Goal: Information Seeking & Learning: Learn about a topic

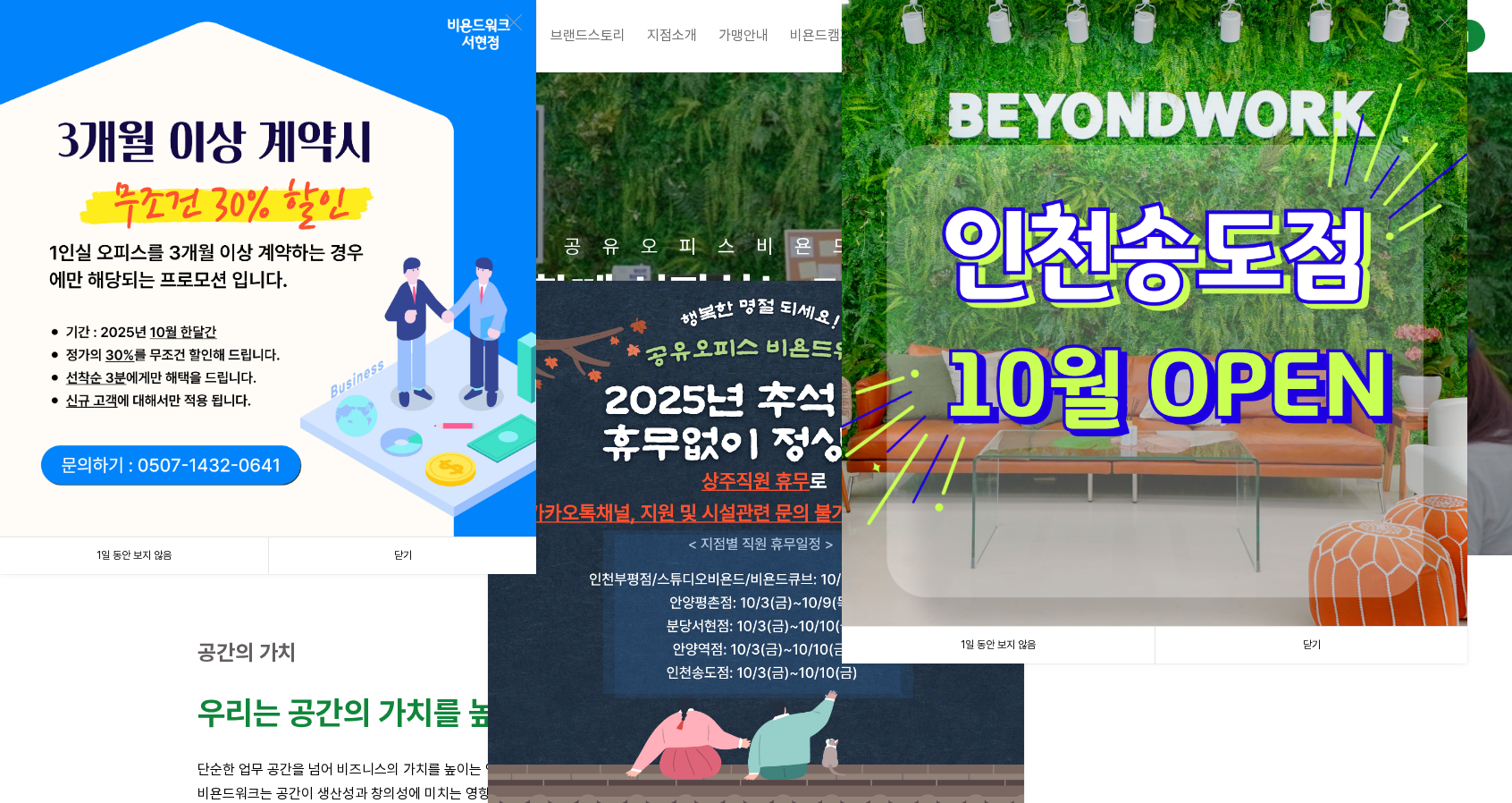
click at [160, 552] on link "1일 동안 보지 않음" at bounding box center [134, 556] width 268 height 37
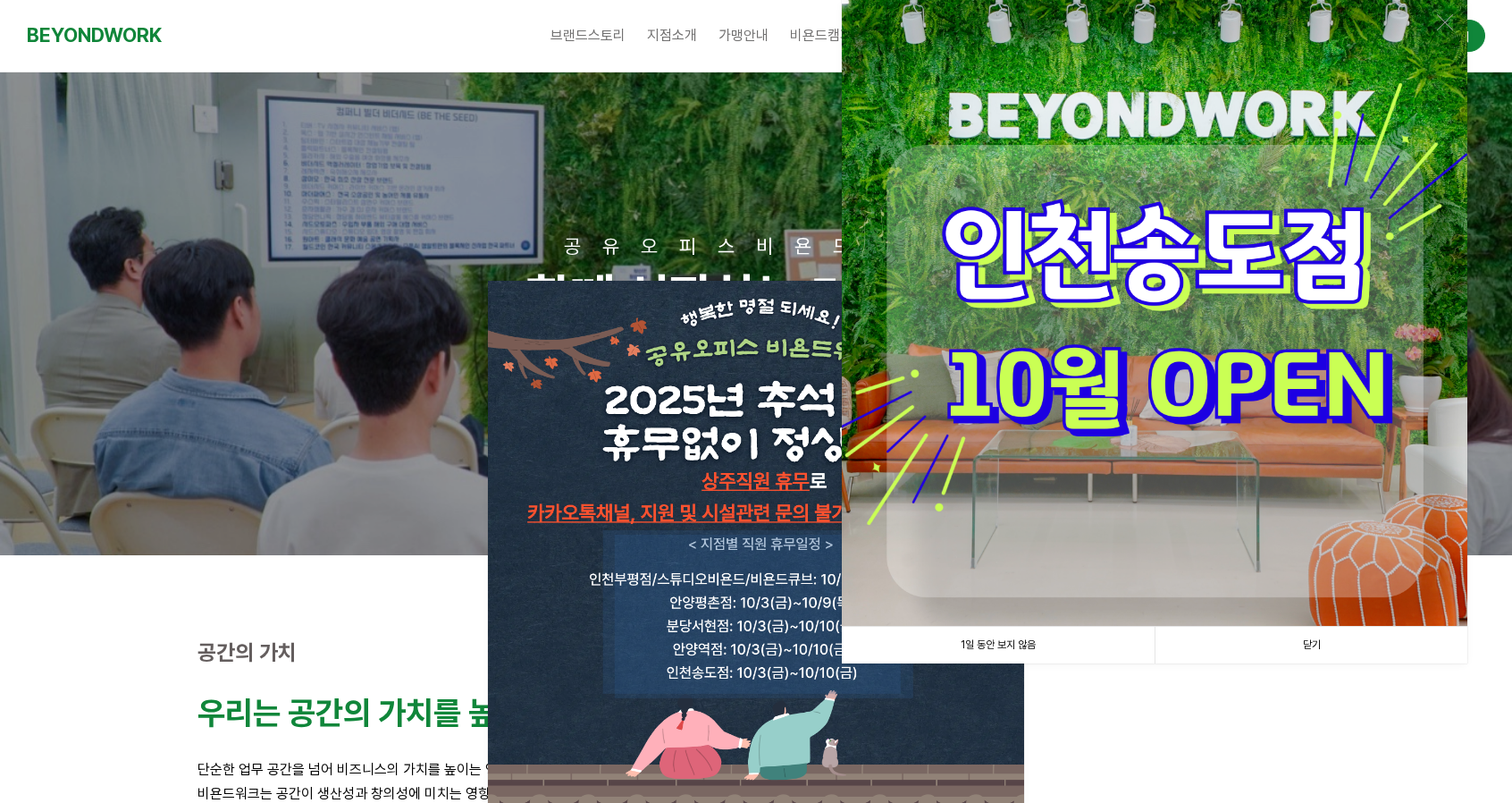
click at [1036, 642] on link "1일 동안 보지 않음" at bounding box center [999, 646] width 312 height 37
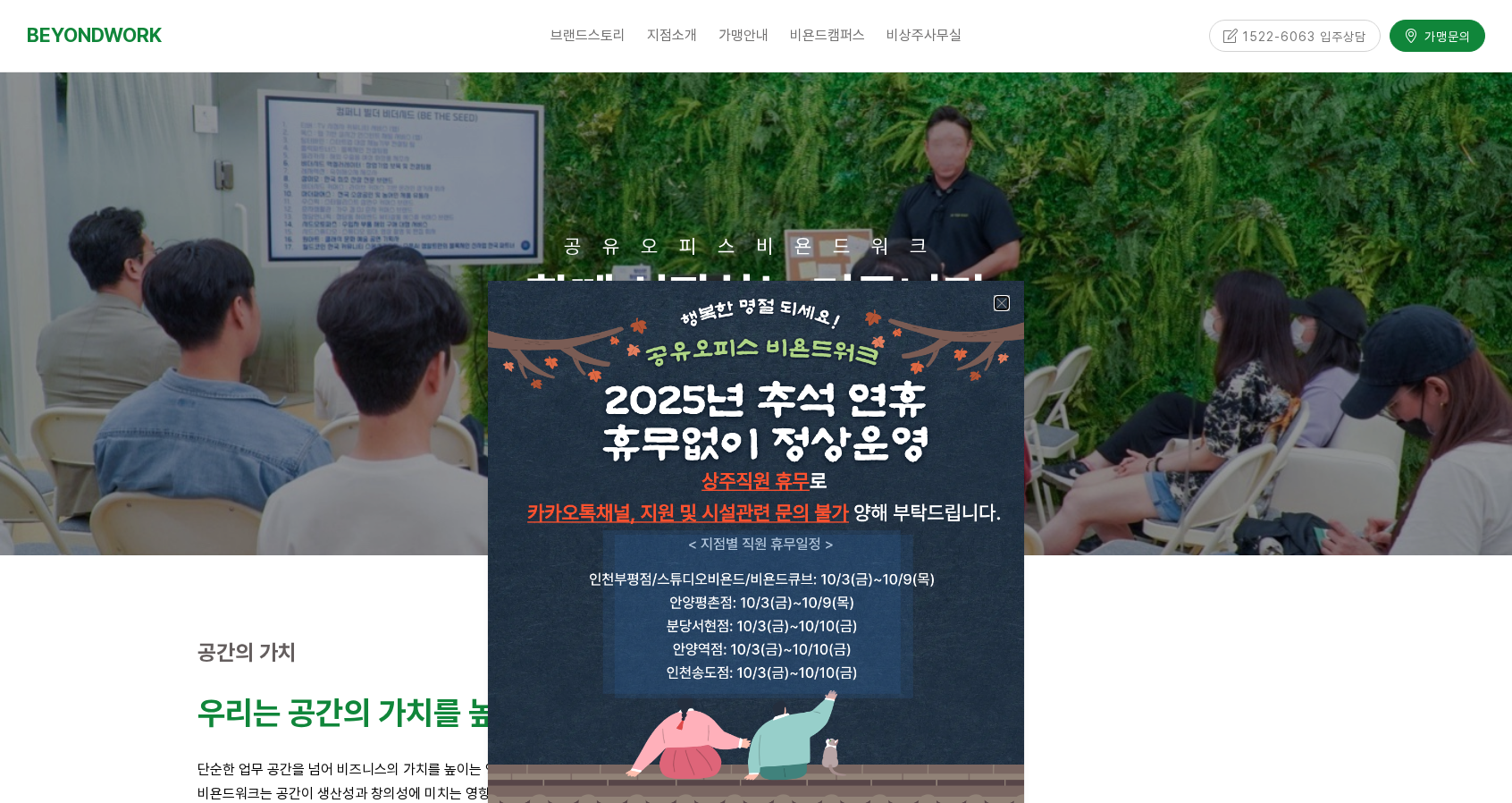
click at [998, 301] on link at bounding box center [1002, 303] width 16 height 17
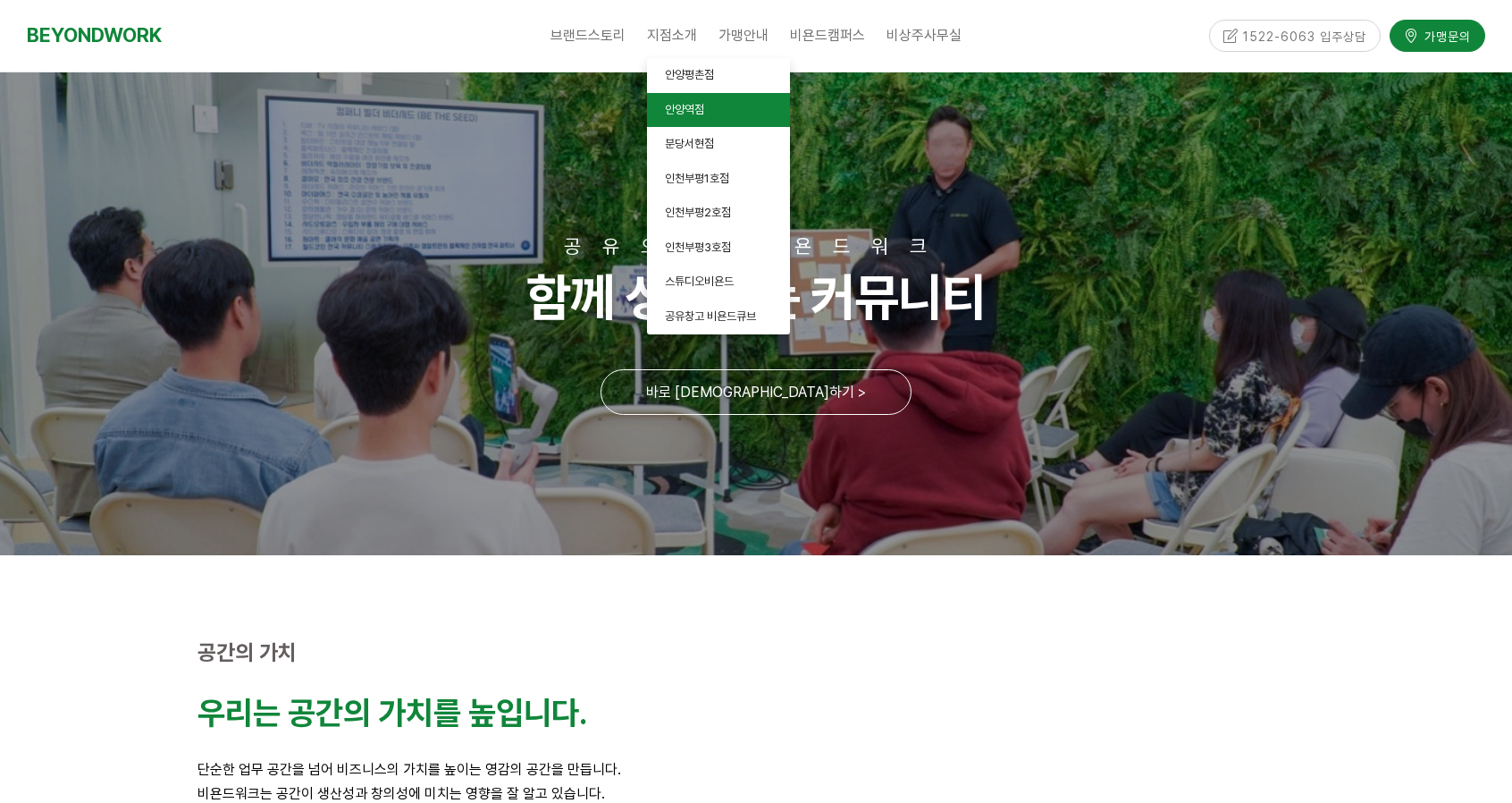
click at [709, 103] on link "안양역점" at bounding box center [718, 111] width 143 height 35
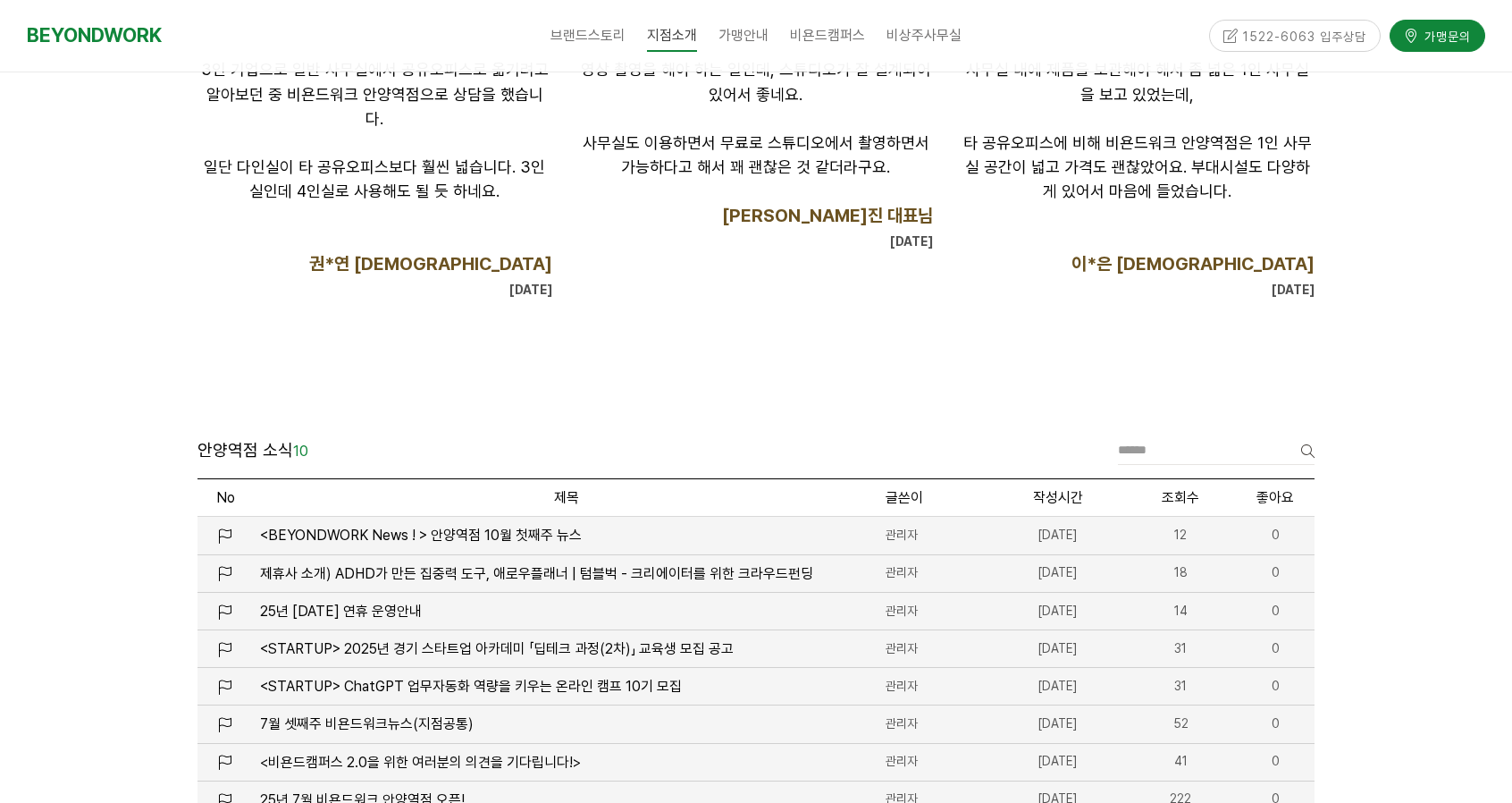
scroll to position [1967, 0]
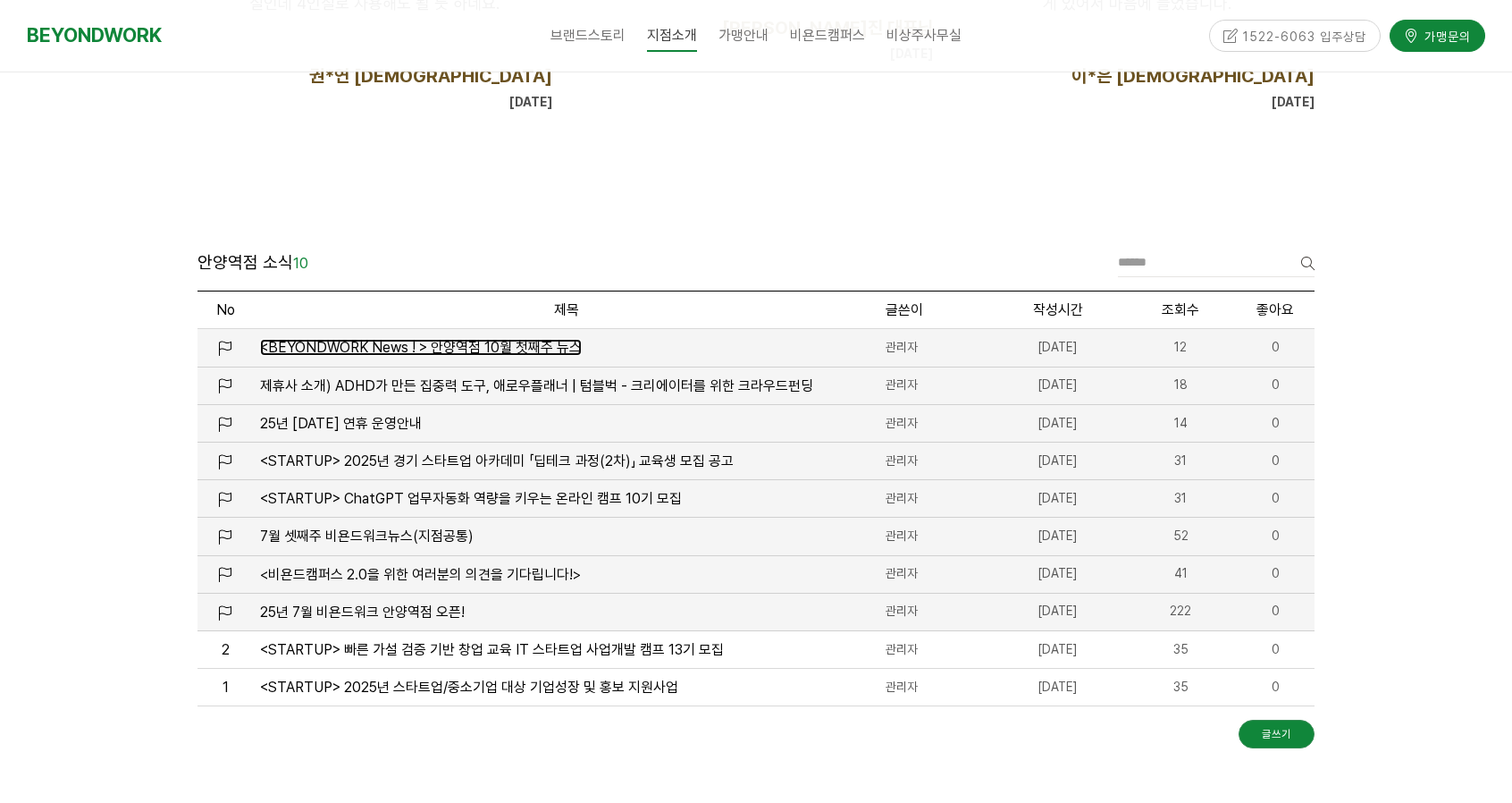
click at [501, 341] on span "<BEYONDWORK News ! > 안양역점 10월 첫째주 뉴스" at bounding box center [421, 347] width 322 height 17
drag, startPoint x: 499, startPoint y: 360, endPoint x: 498, endPoint y: 351, distance: 9.1
click at [499, 360] on li "<BEYONDWORK News ! > 안양역점 10월 첫째주 뉴스" at bounding box center [567, 348] width 626 height 38
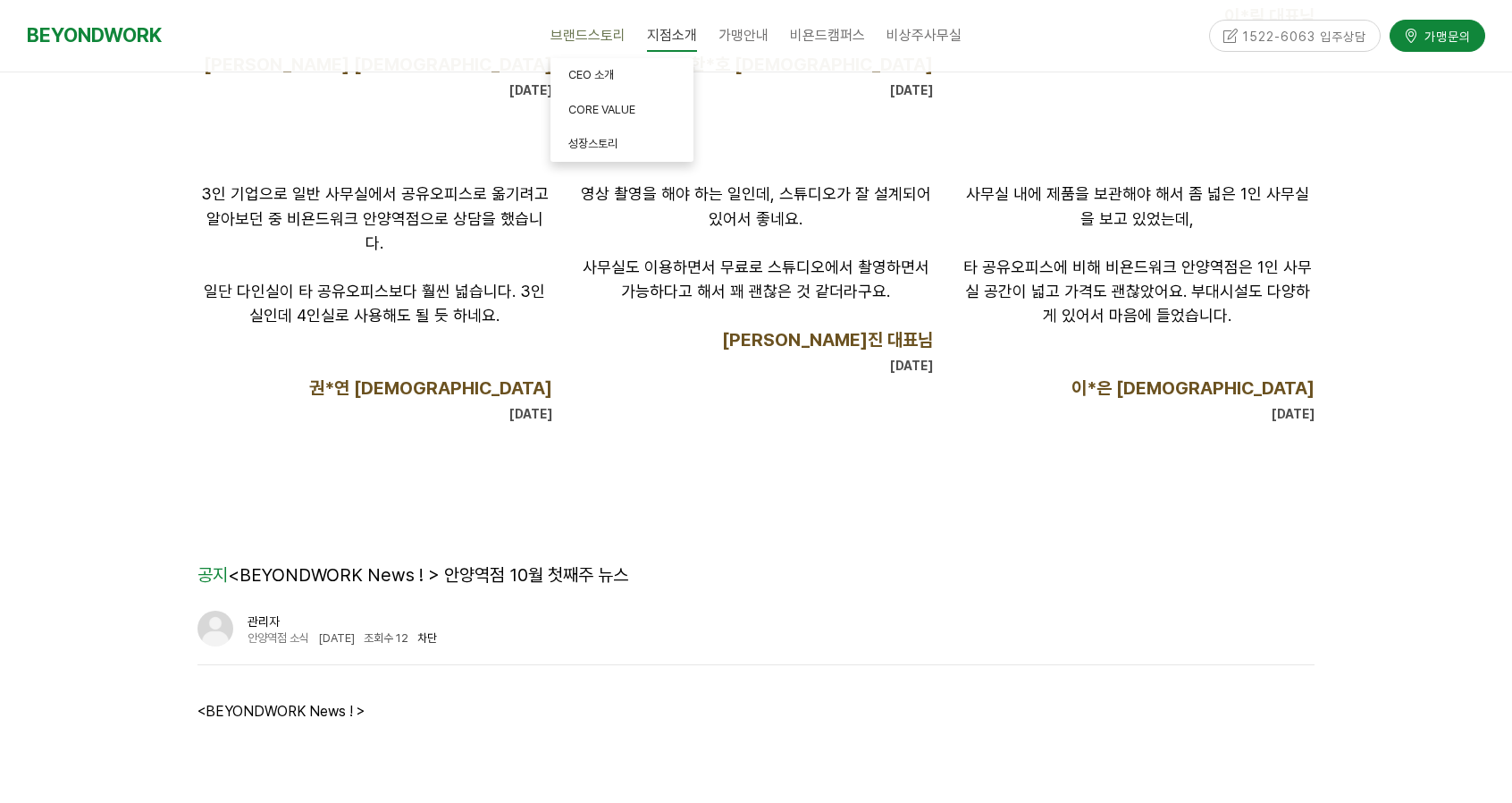
scroll to position [1415, 0]
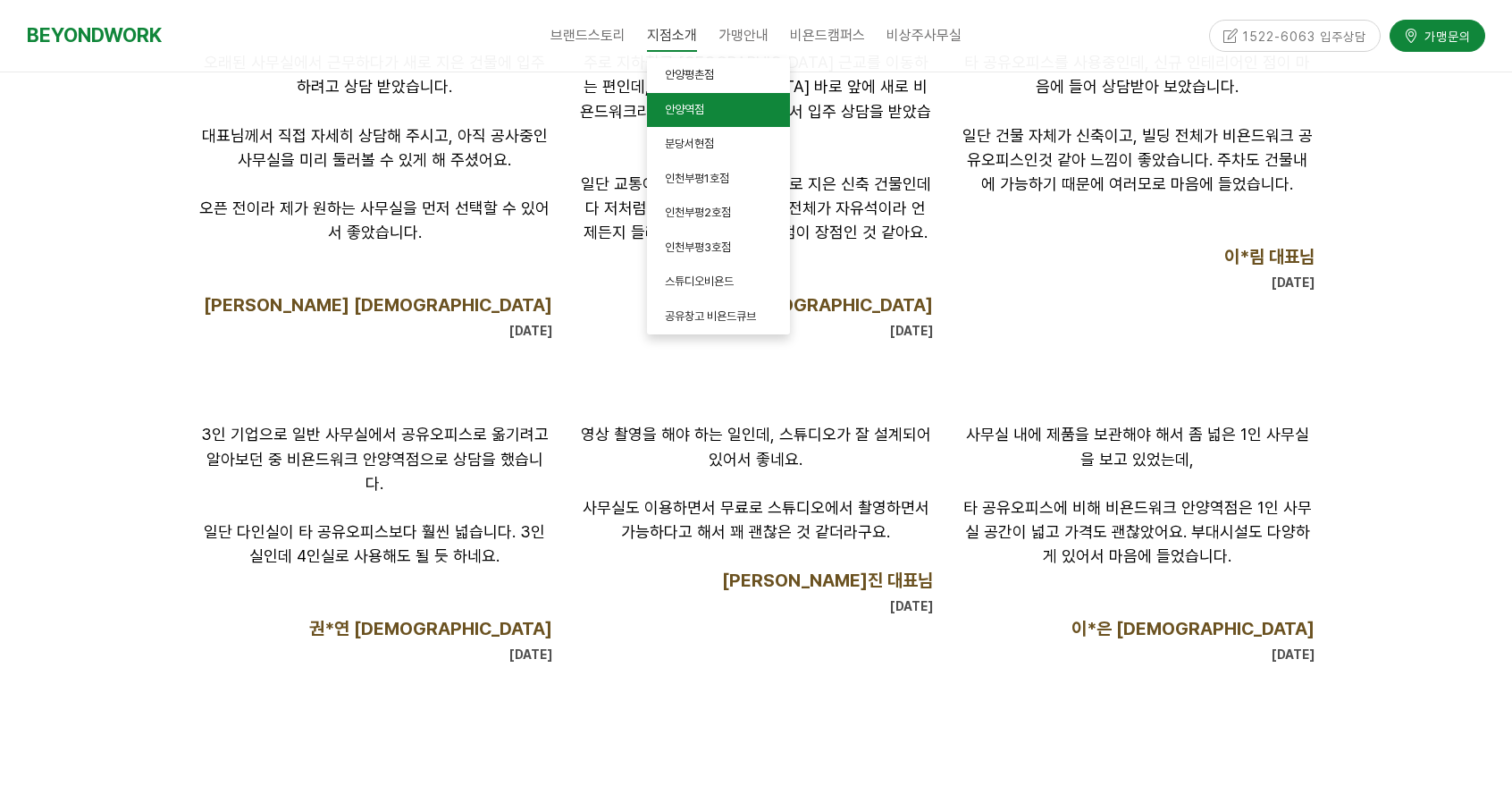
click at [688, 117] on link "안양역점" at bounding box center [718, 111] width 143 height 35
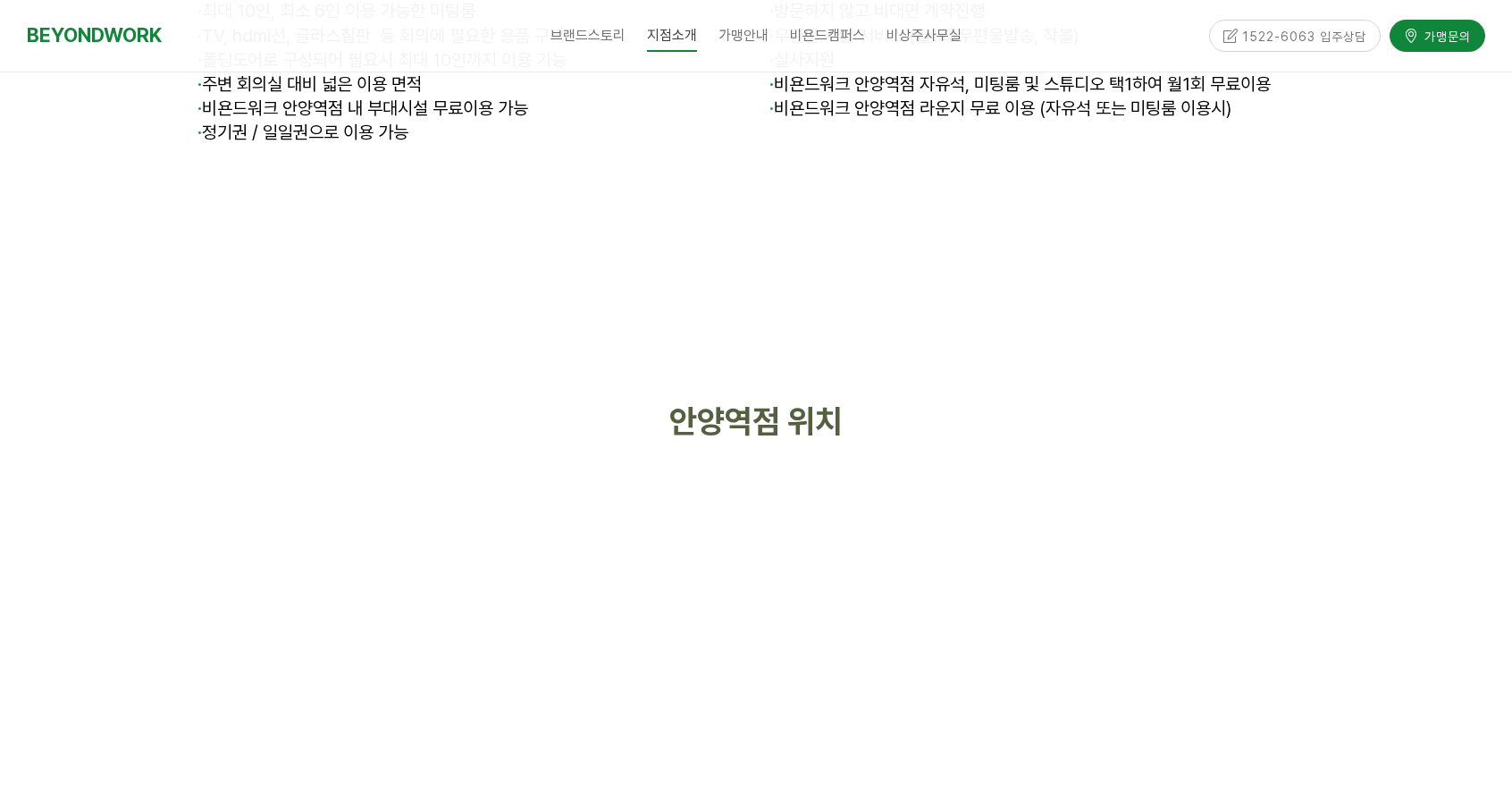
scroll to position [7334, 0]
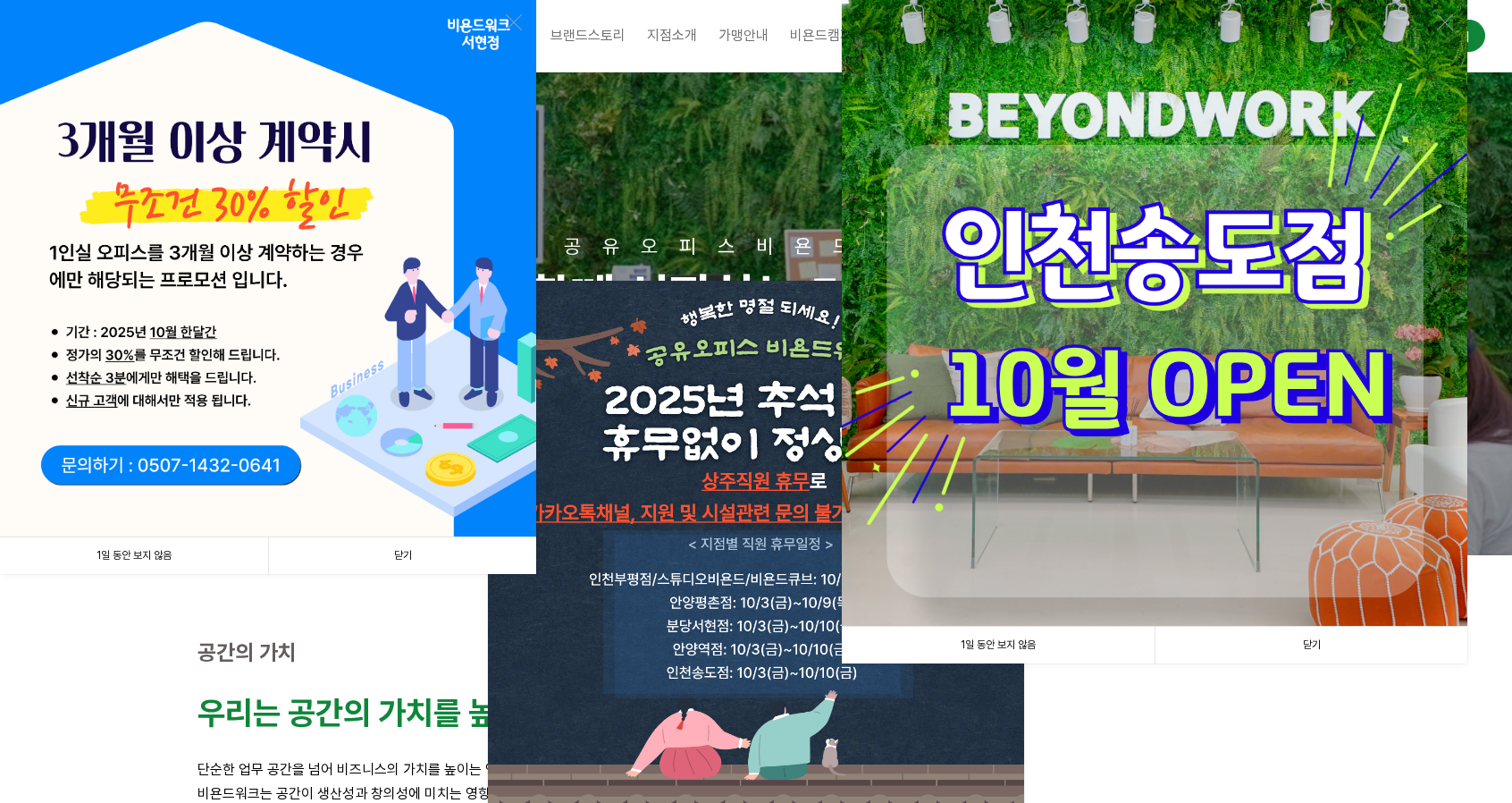
click at [992, 651] on link "1일 동안 보지 않음" at bounding box center [999, 646] width 312 height 37
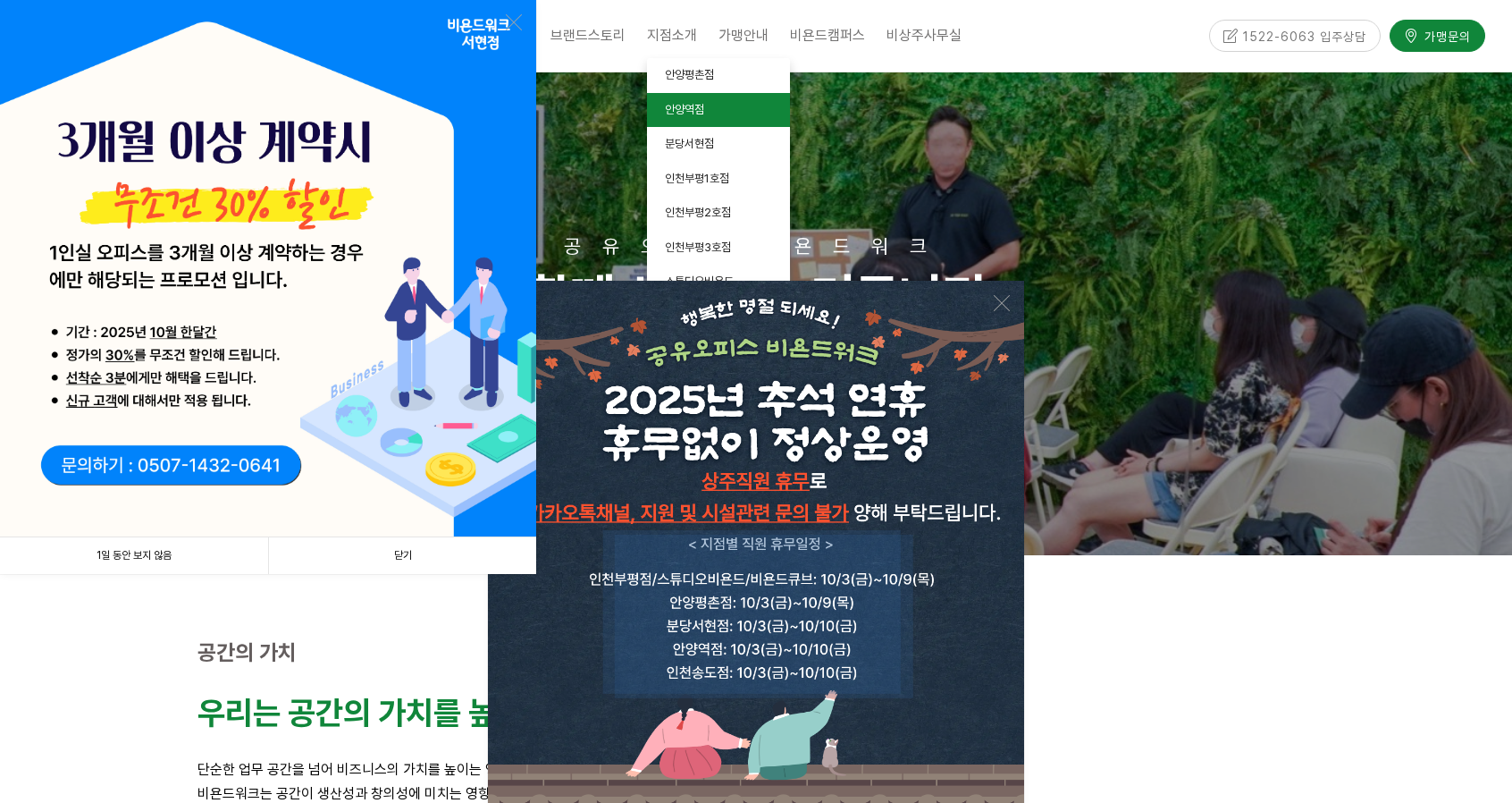
click at [680, 121] on link "안양역점" at bounding box center [718, 111] width 143 height 35
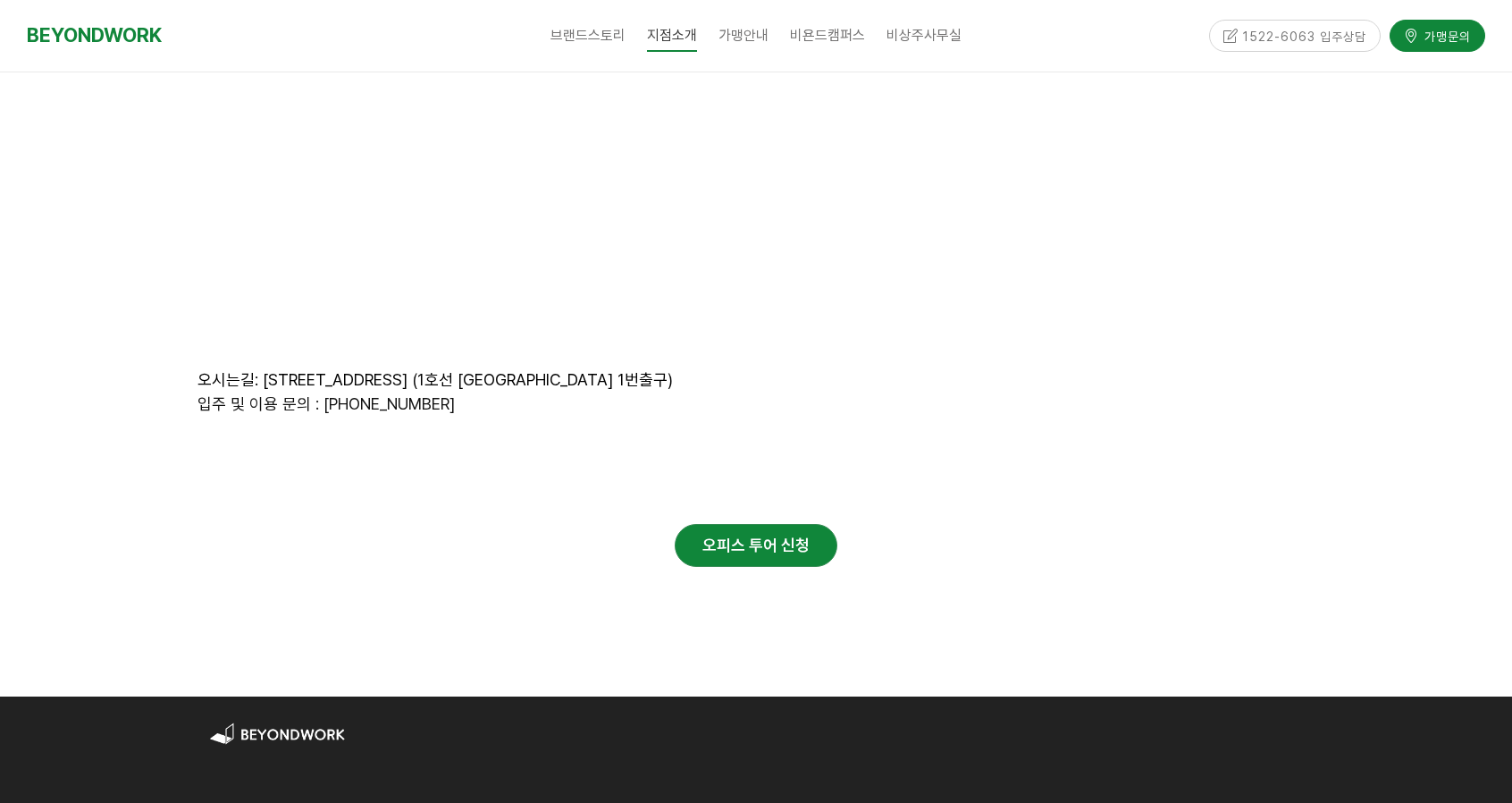
scroll to position [7691, 0]
